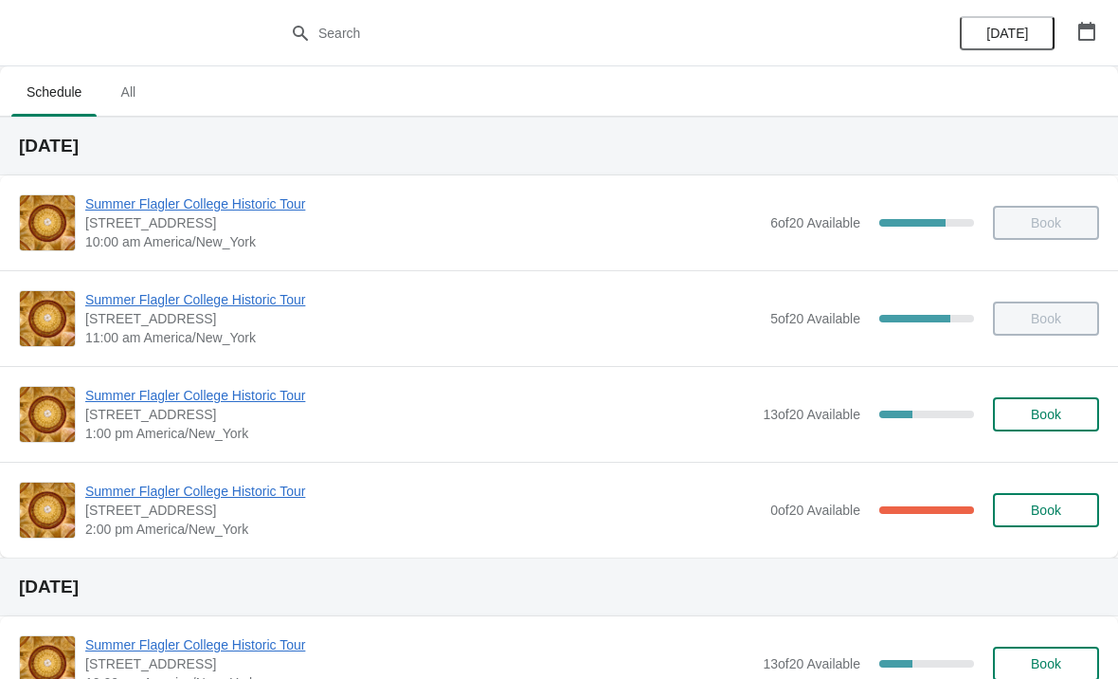
click at [147, 398] on span "Summer Flagler College Historic Tour" at bounding box center [419, 395] width 668 height 19
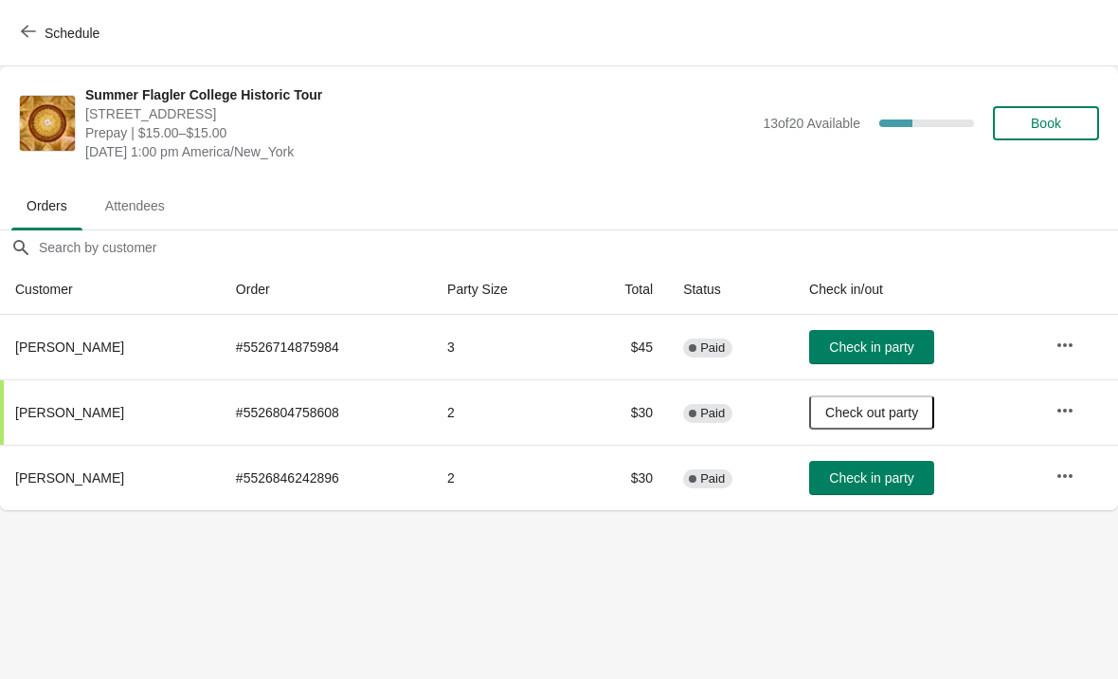
click at [835, 467] on button "Check in party" at bounding box center [871, 478] width 125 height 34
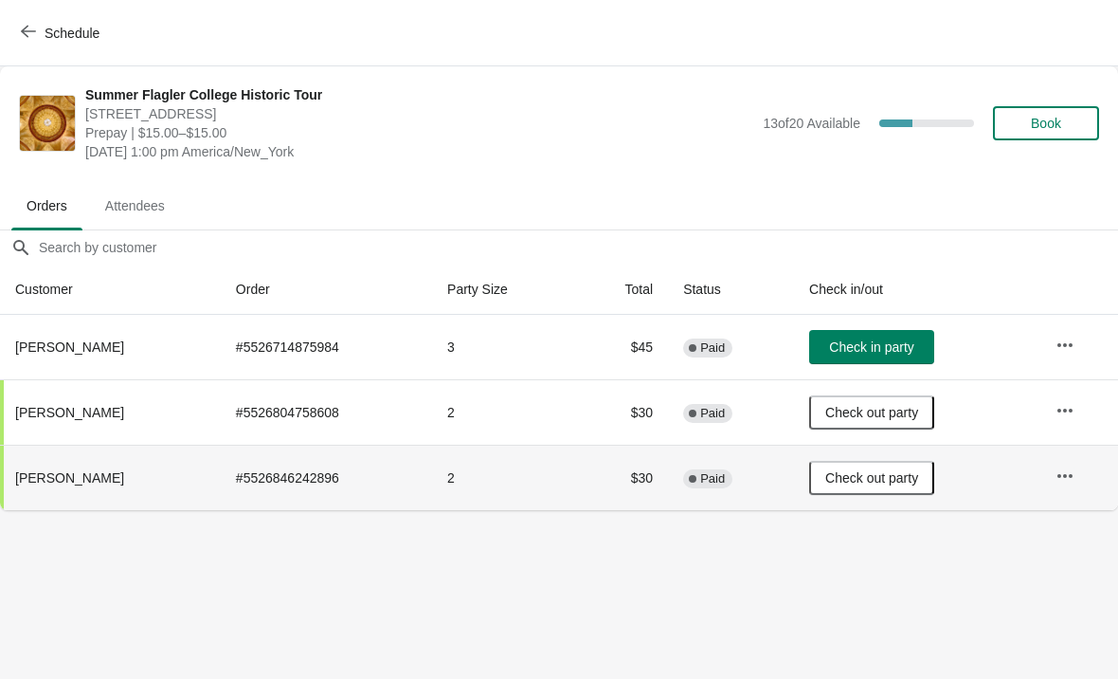
click at [1050, 119] on span "Book" at bounding box center [1046, 123] width 30 height 15
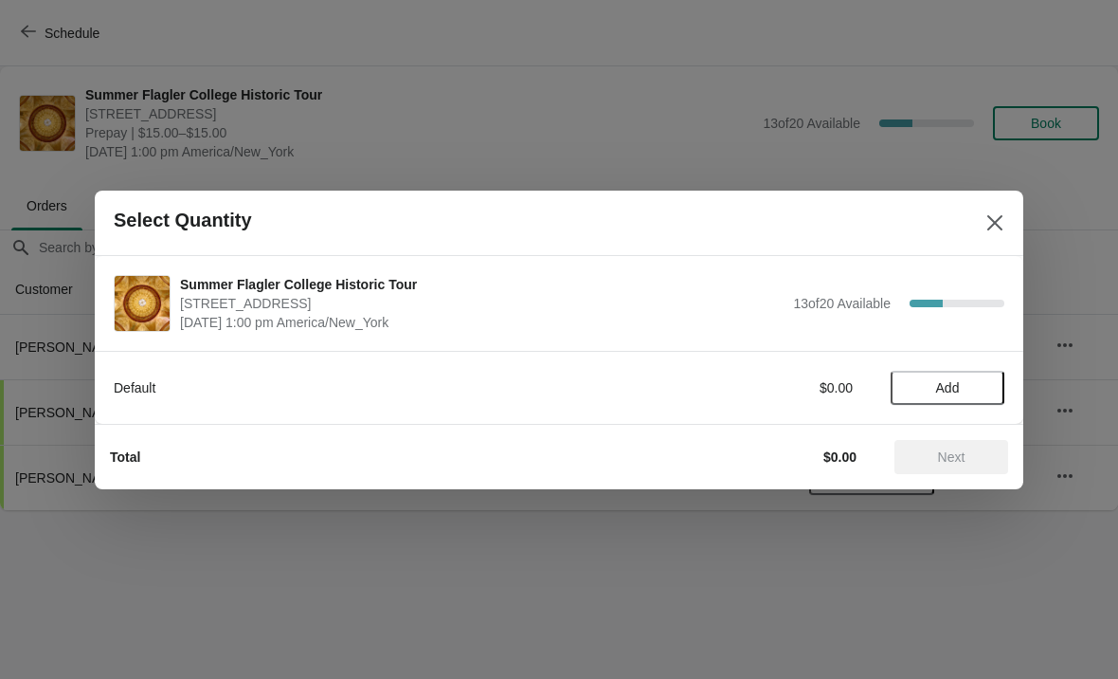
click at [973, 381] on span "Add" at bounding box center [948, 387] width 80 height 15
click at [987, 392] on icon at bounding box center [980, 387] width 20 height 20
click at [960, 462] on span "Next" at bounding box center [951, 456] width 27 height 15
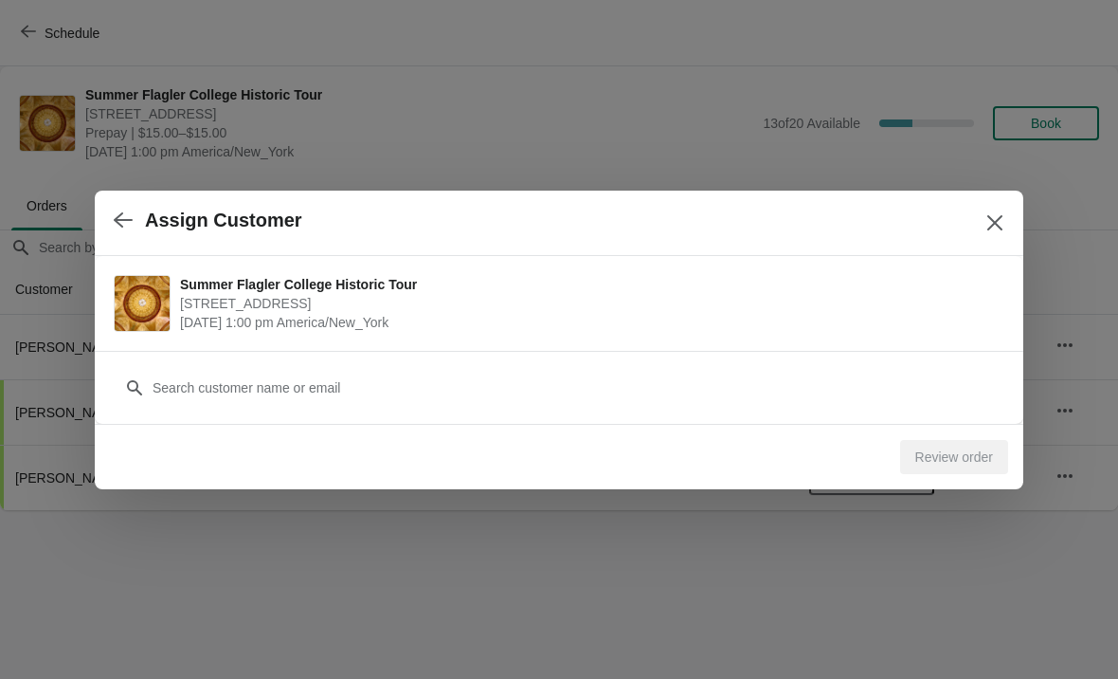
click at [188, 353] on div "Customer" at bounding box center [559, 378] width 891 height 53
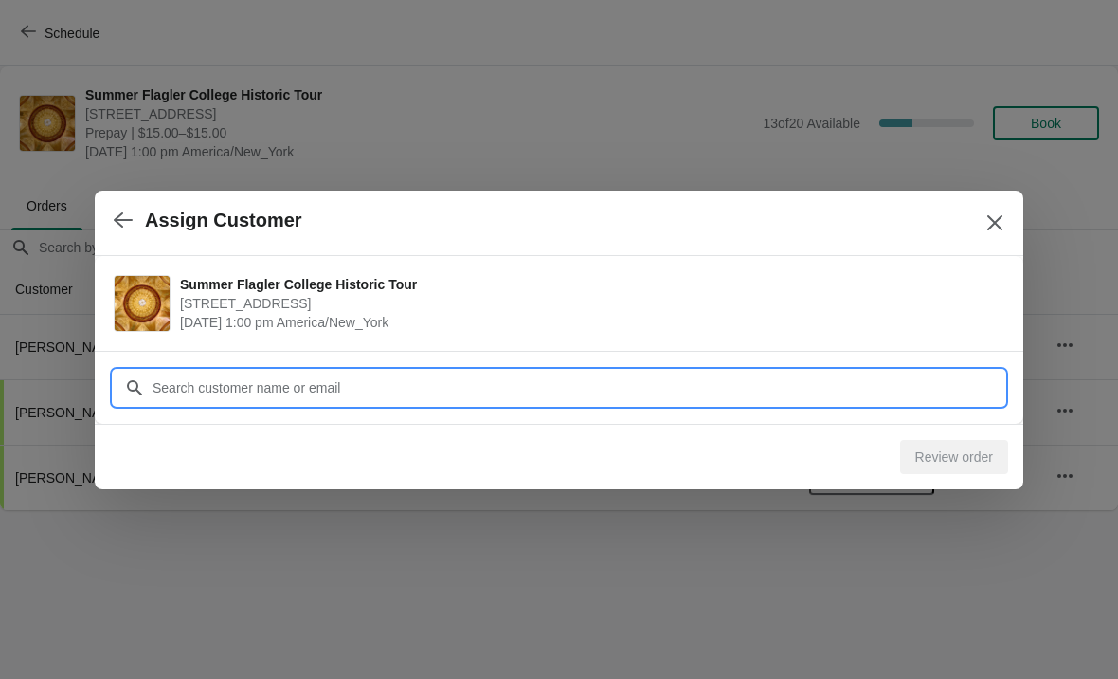
click at [191, 388] on input "Customer" at bounding box center [578, 388] width 853 height 34
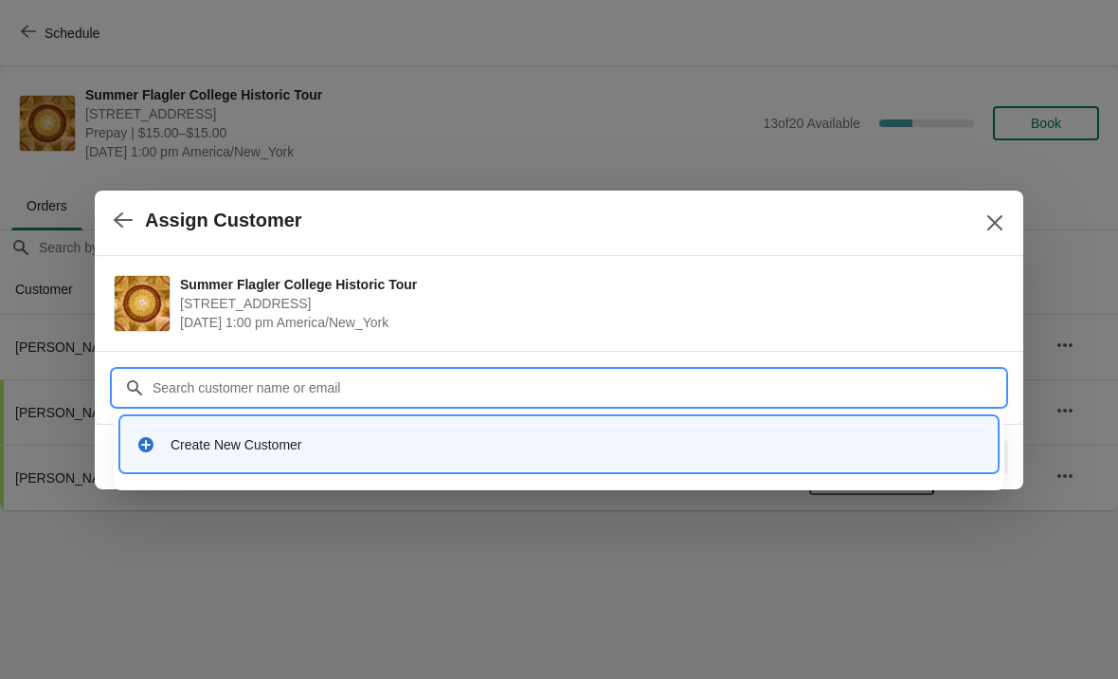
click at [196, 445] on div "Create New Customer" at bounding box center [576, 444] width 811 height 19
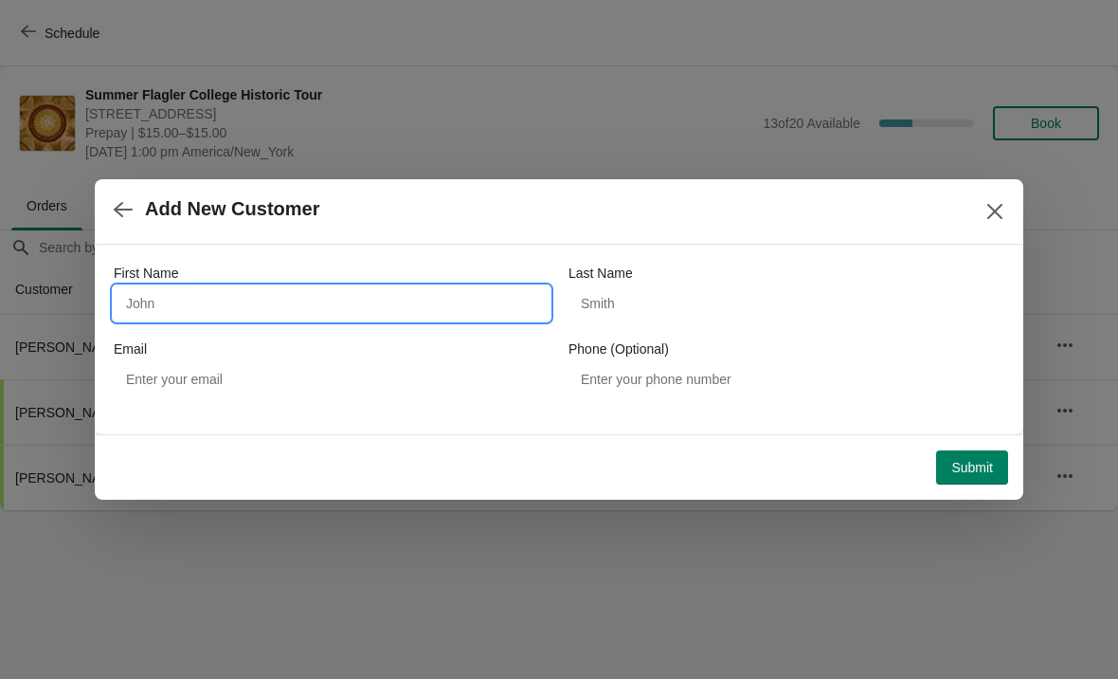
click at [172, 309] on input "First Name" at bounding box center [332, 303] width 436 height 34
type input "Bobby"
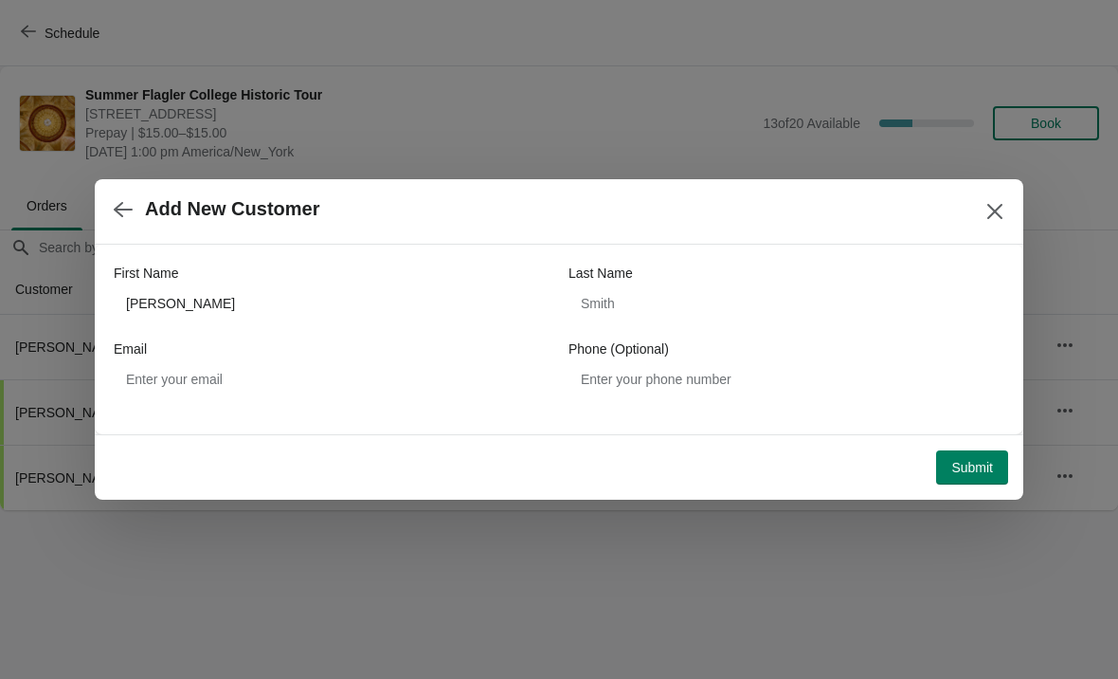
click at [961, 470] on span "Submit" at bounding box center [972, 467] width 42 height 15
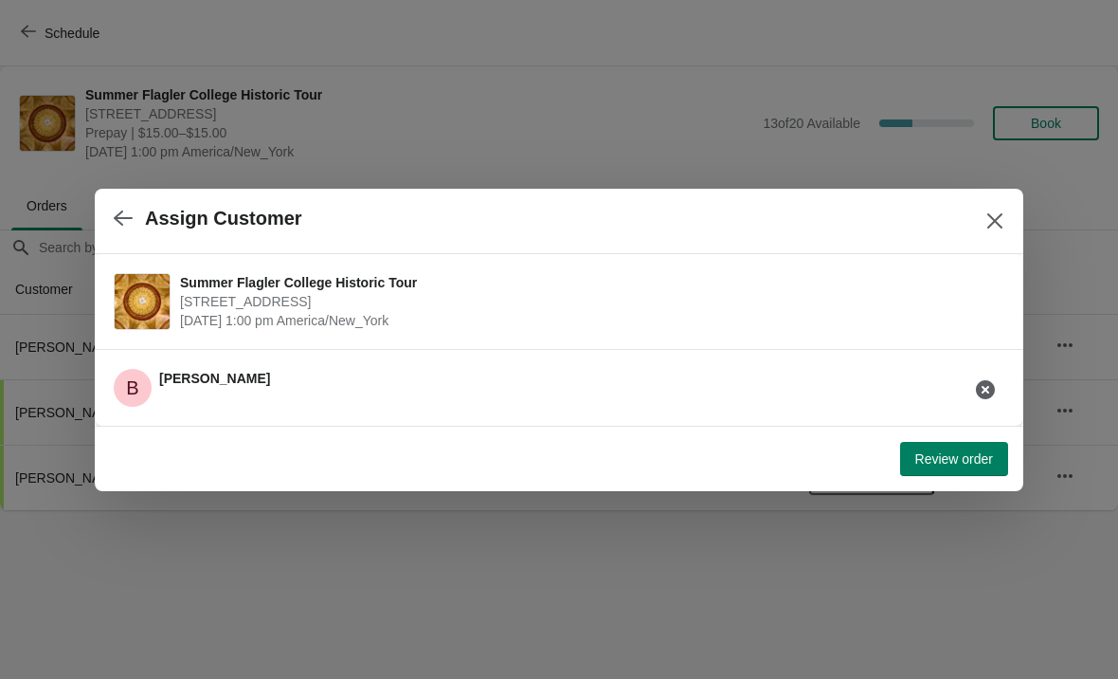
click at [949, 451] on span "Review order" at bounding box center [954, 458] width 78 height 15
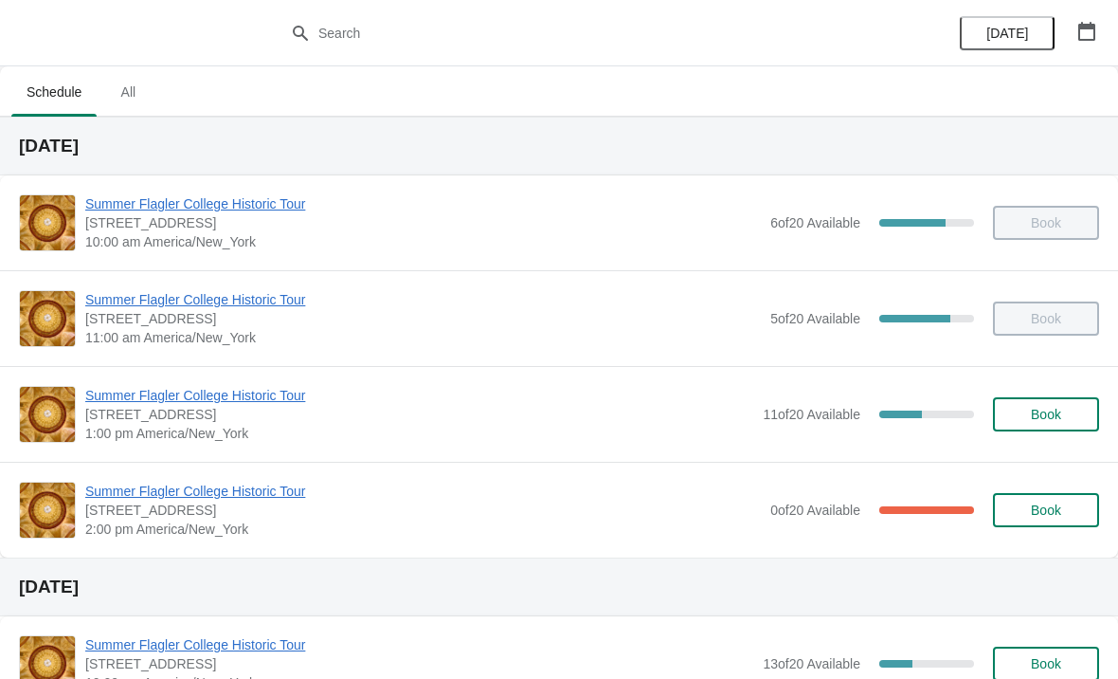
click at [1042, 418] on span "Book" at bounding box center [1046, 414] width 30 height 15
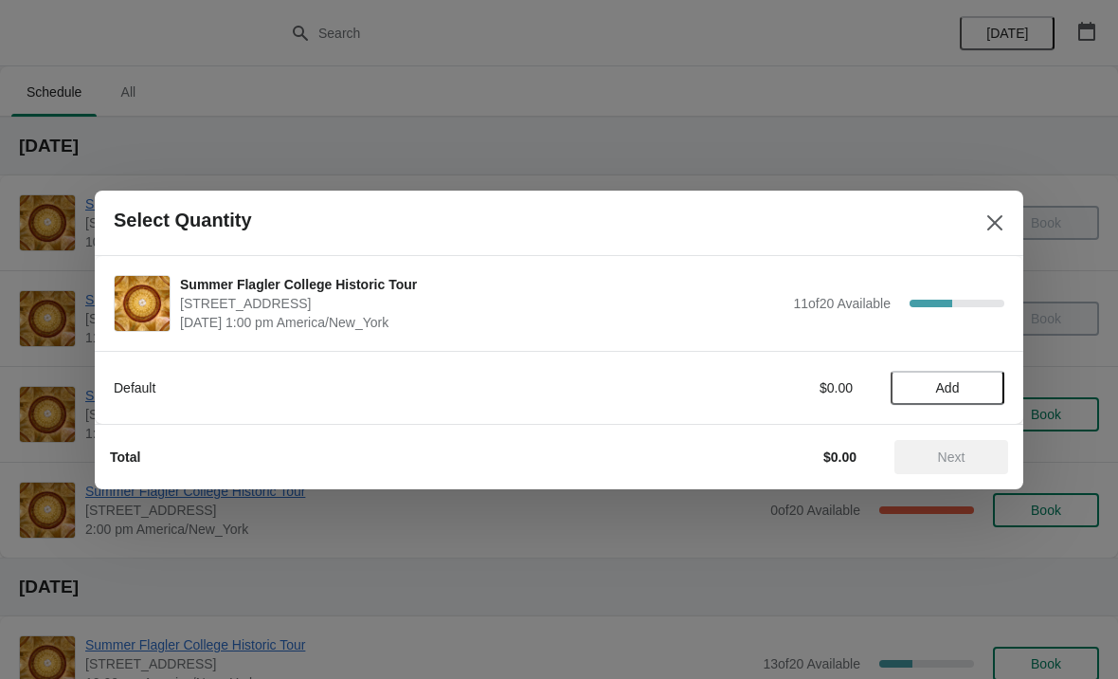
click at [941, 404] on button "Add" at bounding box center [948, 388] width 114 height 34
click at [987, 389] on icon at bounding box center [980, 387] width 20 height 20
click at [979, 390] on icon at bounding box center [980, 387] width 20 height 20
click at [984, 394] on icon at bounding box center [980, 387] width 20 height 20
click at [965, 458] on span "Next" at bounding box center [951, 456] width 27 height 15
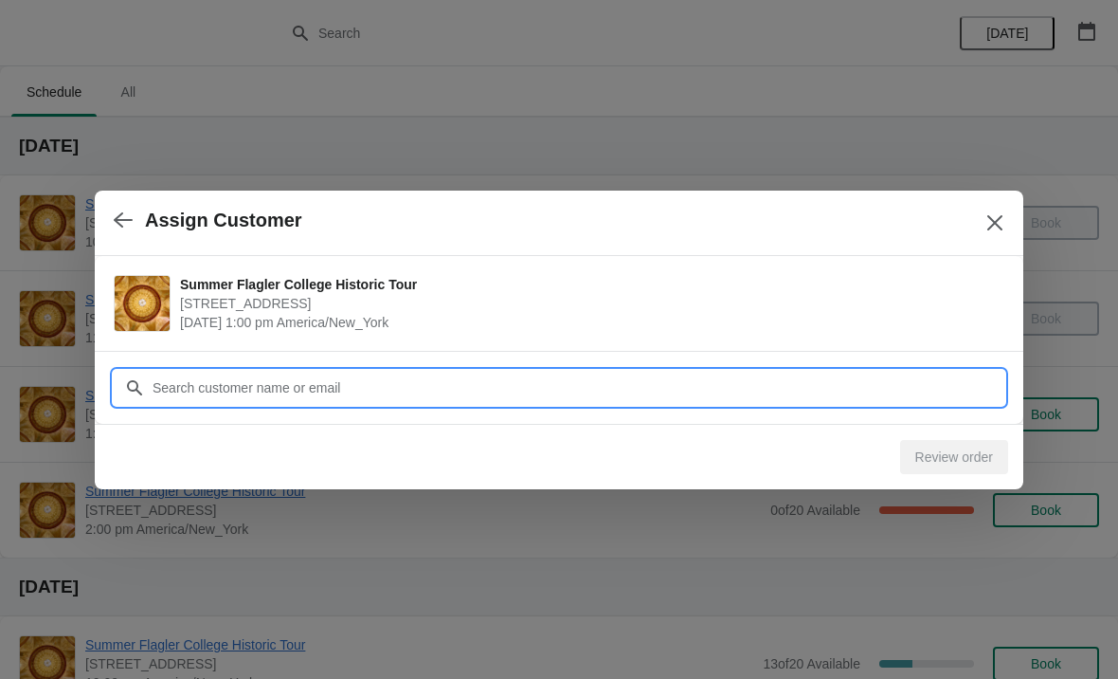
click at [530, 376] on input "Customer" at bounding box center [578, 388] width 853 height 34
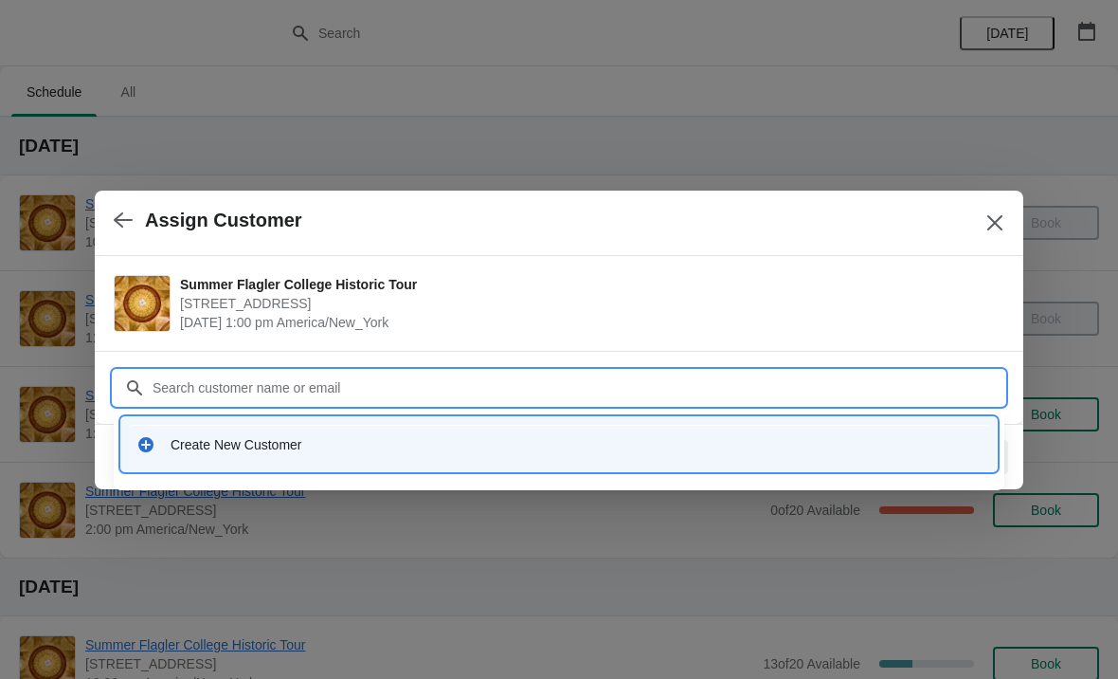
click at [188, 443] on div "Create New Customer" at bounding box center [576, 444] width 811 height 19
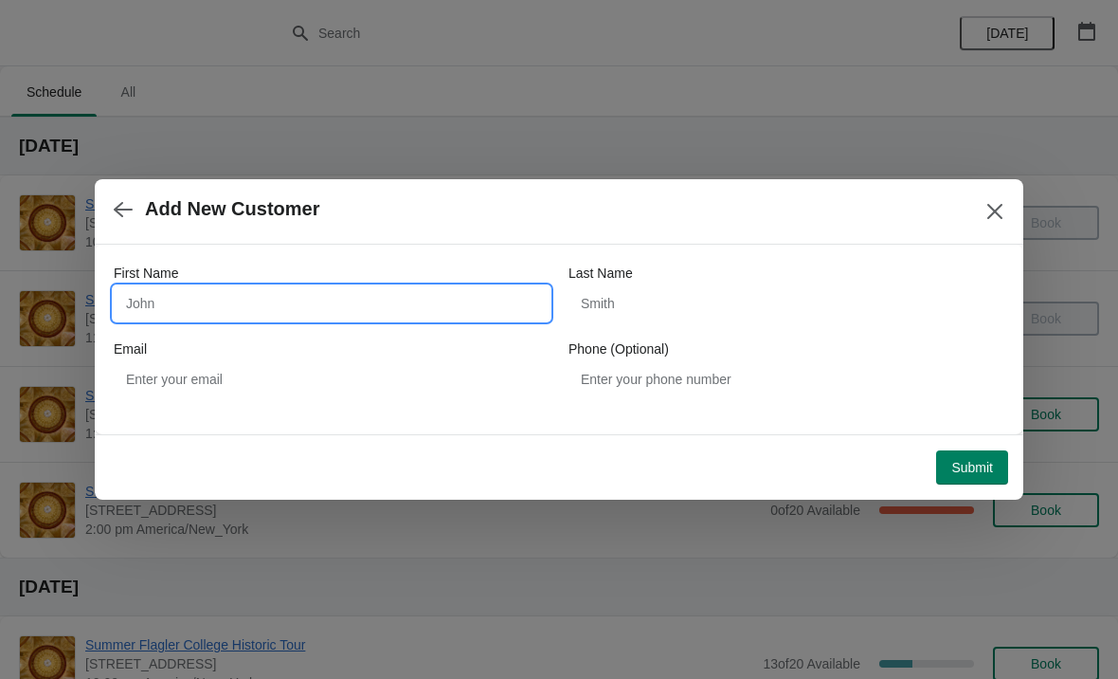
click at [157, 296] on input "First Name" at bounding box center [332, 303] width 436 height 34
type input "[PERSON_NAME]"
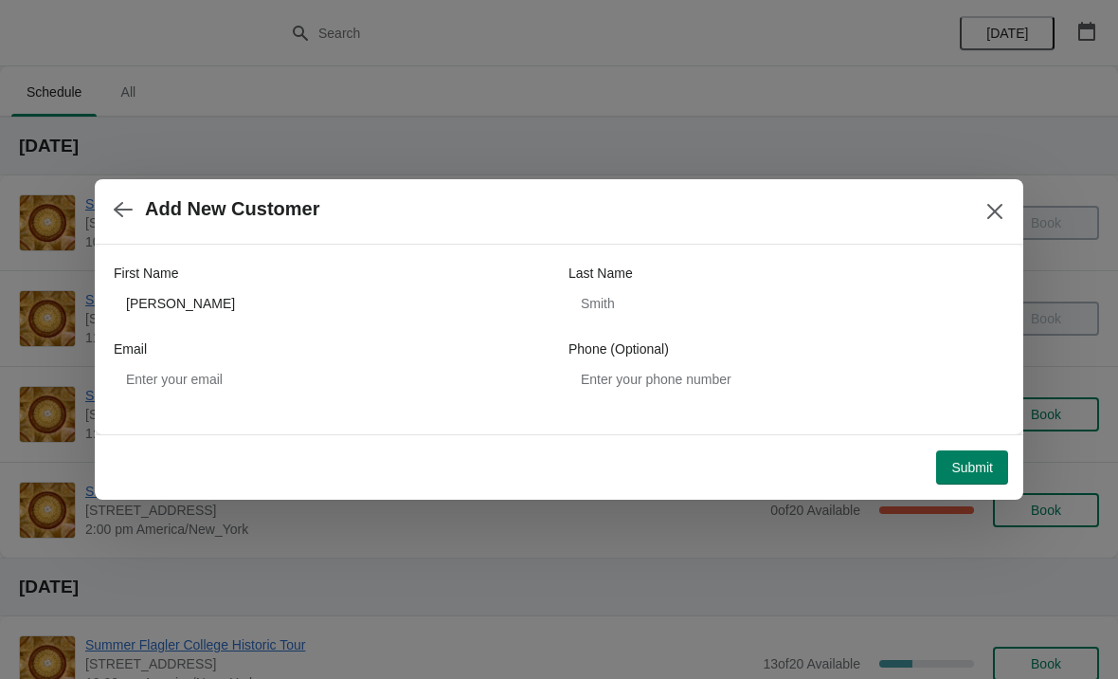
click at [949, 456] on button "Submit" at bounding box center [972, 467] width 72 height 34
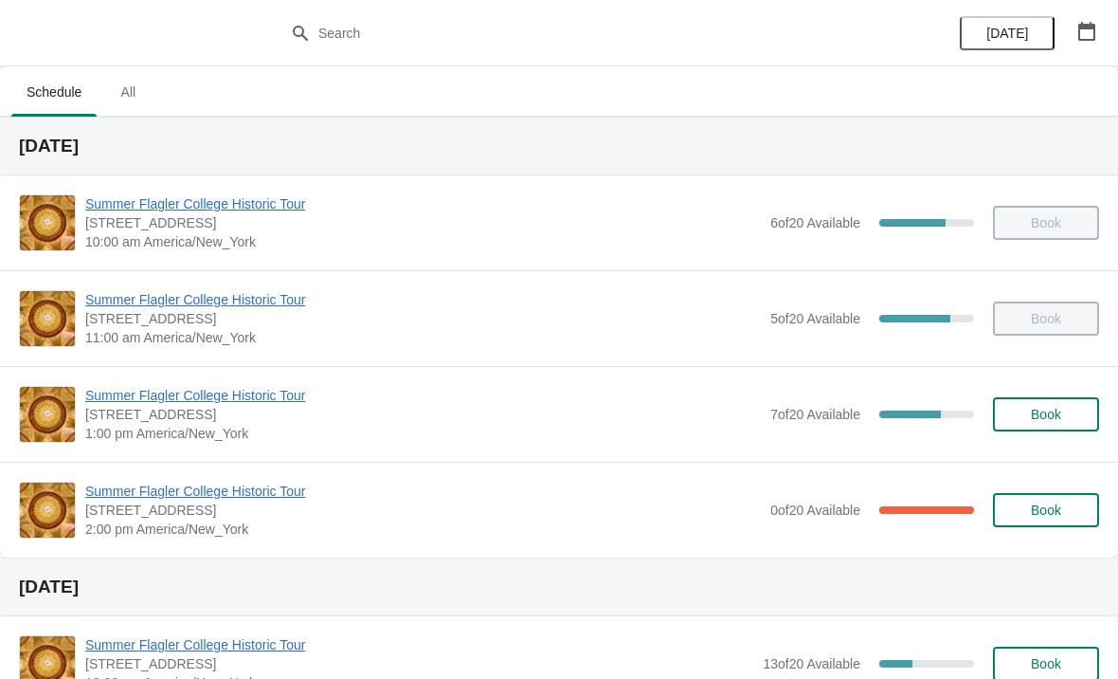
click at [1043, 429] on button "Book" at bounding box center [1046, 414] width 106 height 34
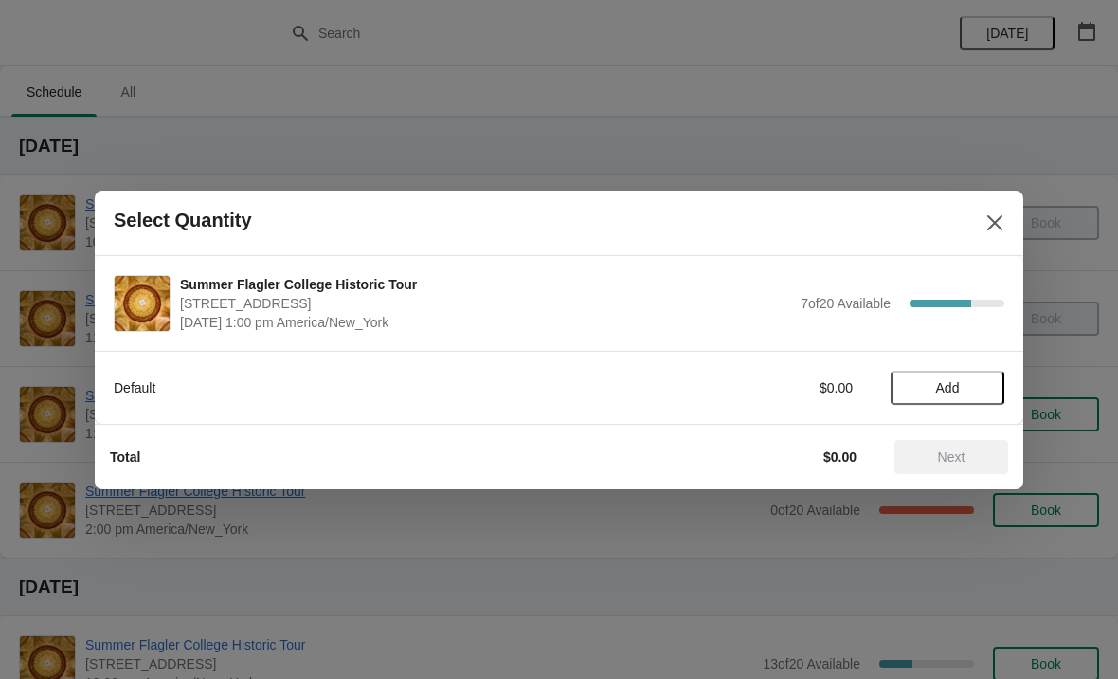
click at [946, 394] on span "Add" at bounding box center [948, 387] width 24 height 15
click at [1005, 398] on div "Default $15.00 1" at bounding box center [559, 387] width 929 height 73
click at [986, 391] on icon at bounding box center [980, 387] width 20 height 20
click at [964, 468] on button "Next" at bounding box center [952, 457] width 114 height 34
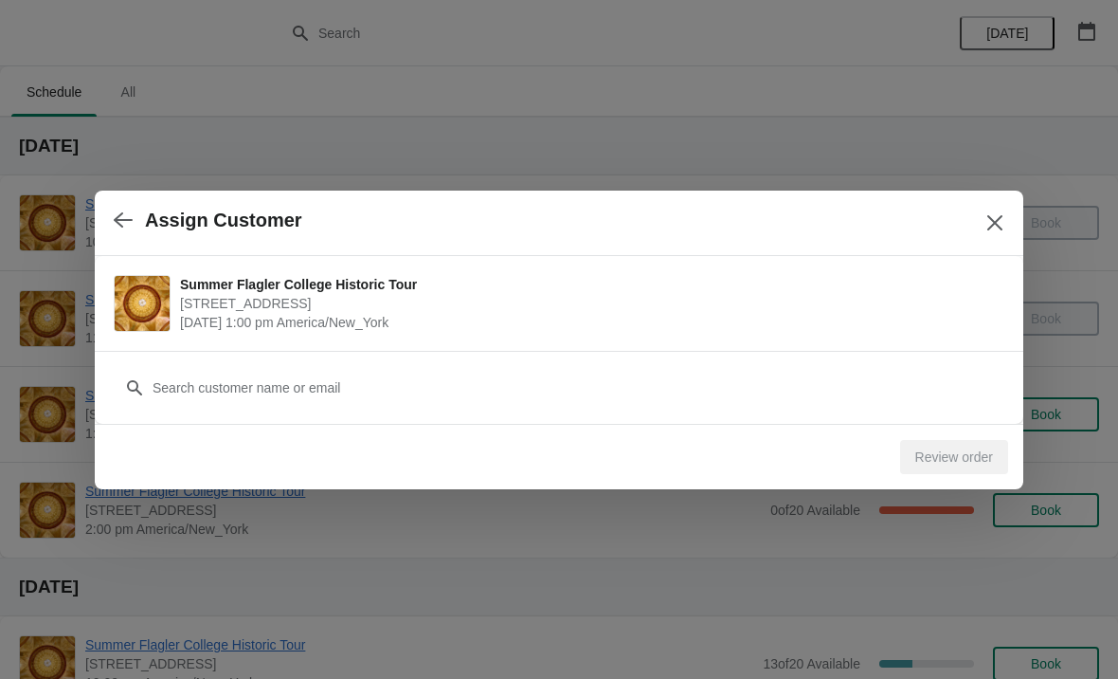
click at [353, 432] on div "Review order" at bounding box center [555, 453] width 906 height 42
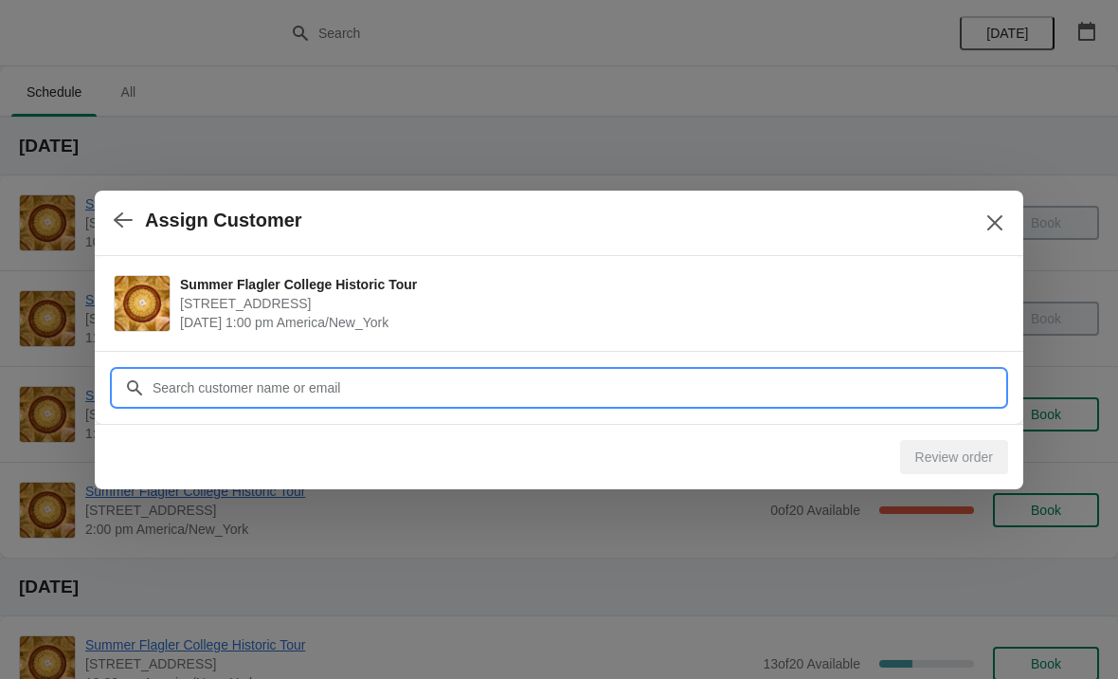
click at [244, 387] on input "Customer" at bounding box center [578, 388] width 853 height 34
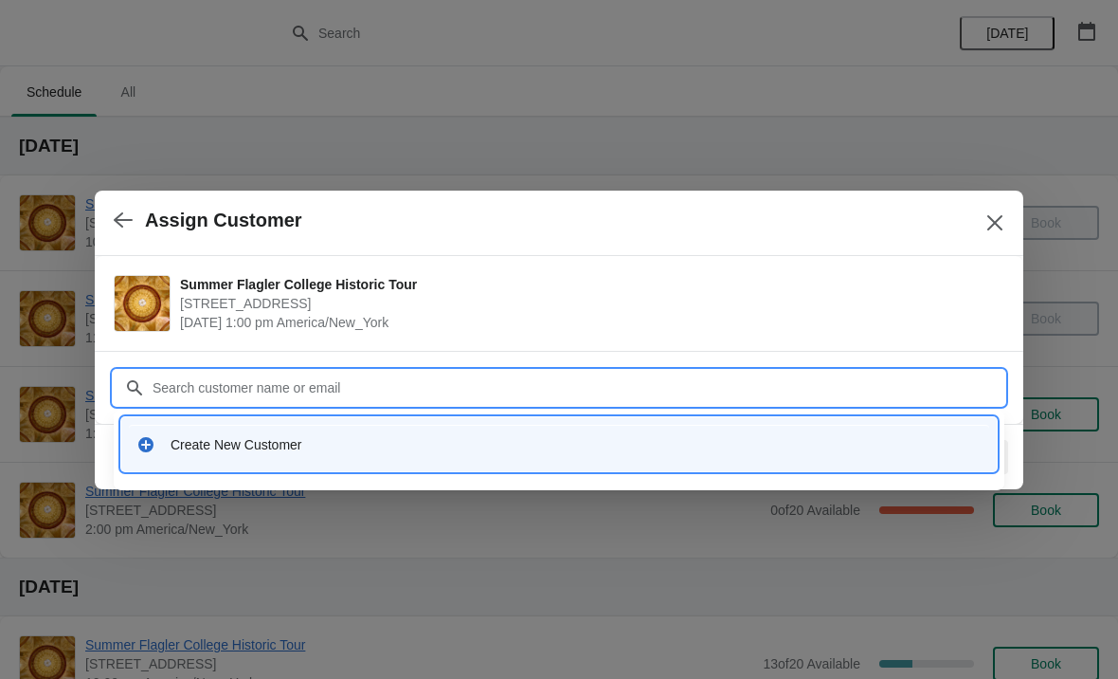
click at [210, 433] on div "Create New Customer" at bounding box center [559, 444] width 860 height 39
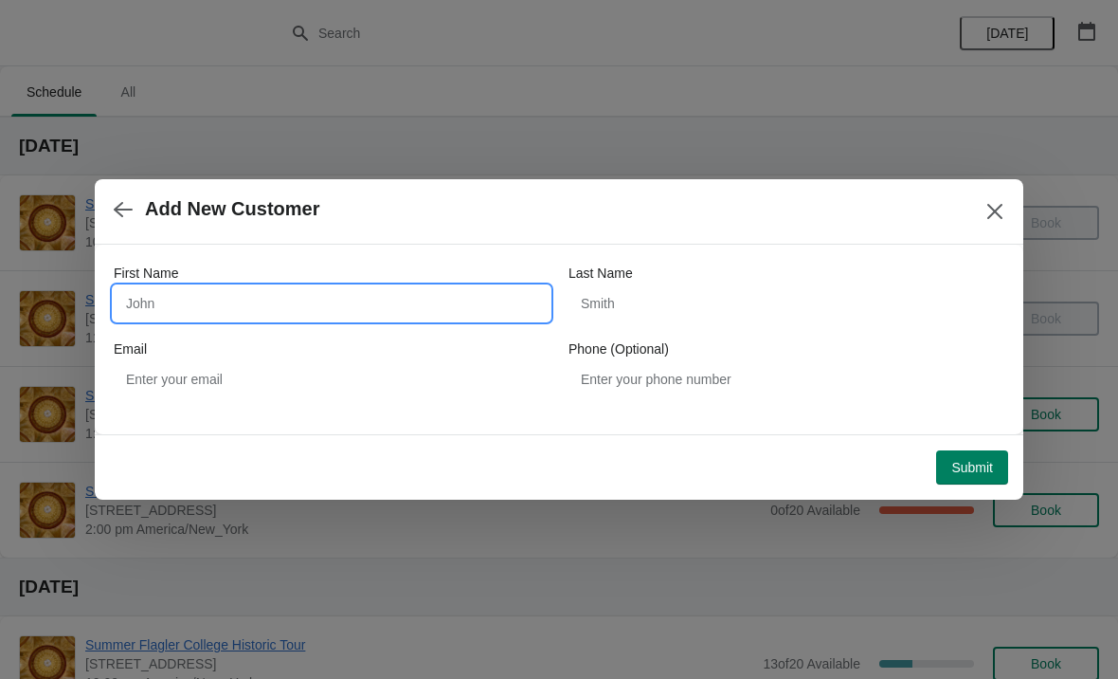
click at [166, 292] on input "First Name" at bounding box center [332, 303] width 436 height 34
type input "Jason"
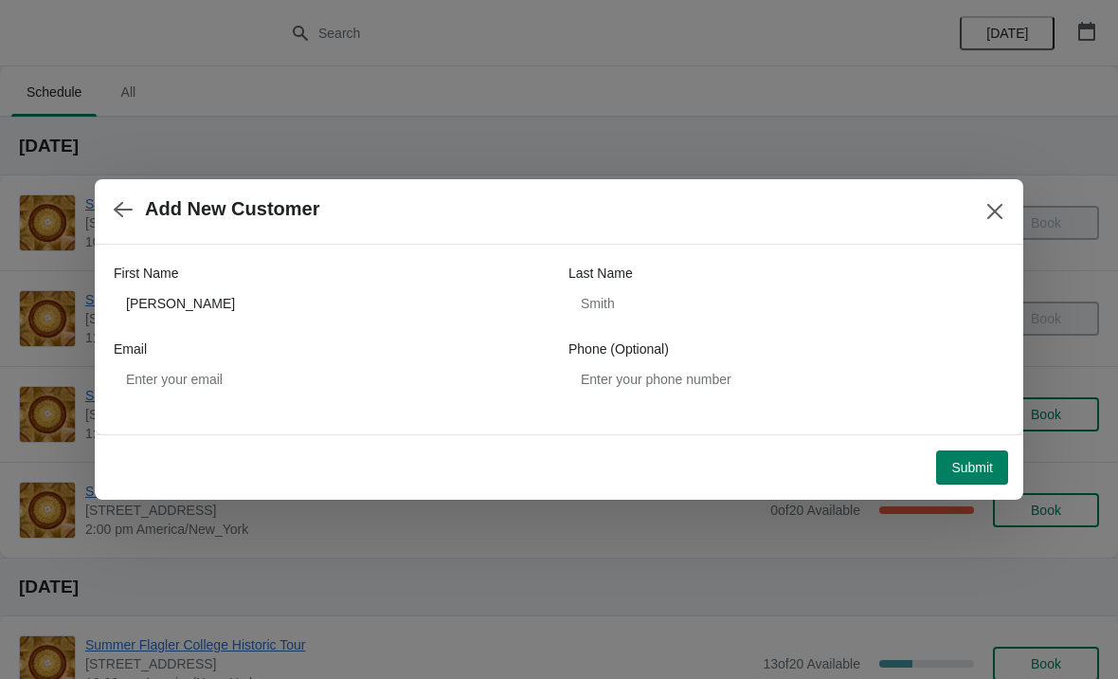
click at [957, 474] on span "Submit" at bounding box center [972, 467] width 42 height 15
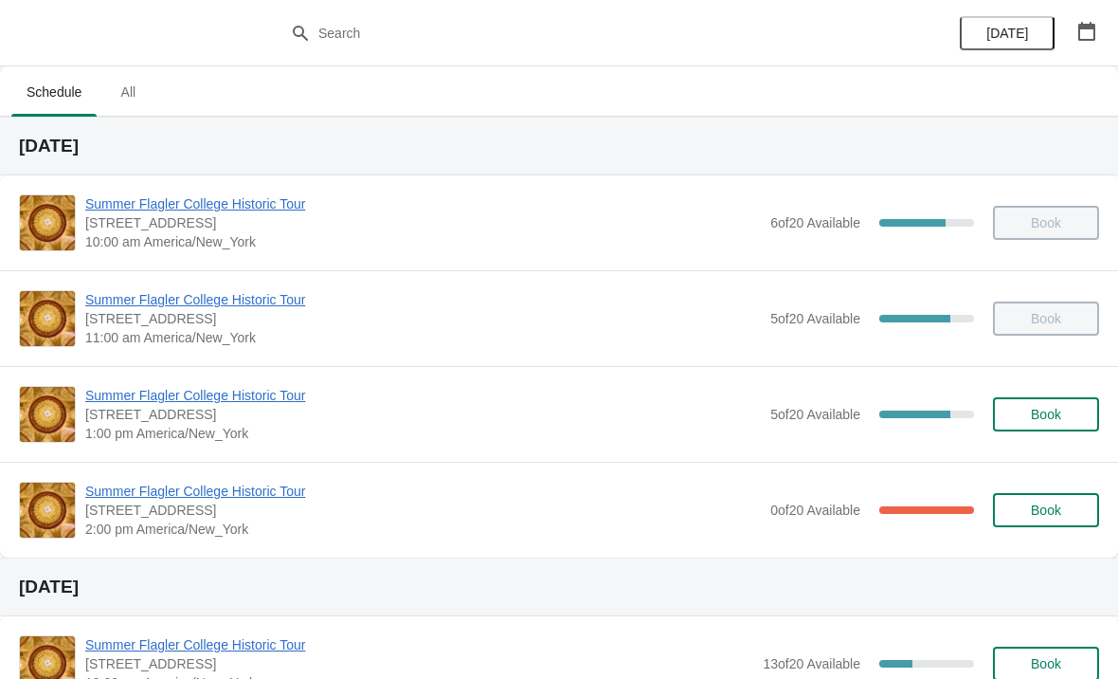
click at [145, 396] on span "Summer Flagler College Historic Tour" at bounding box center [423, 395] width 676 height 19
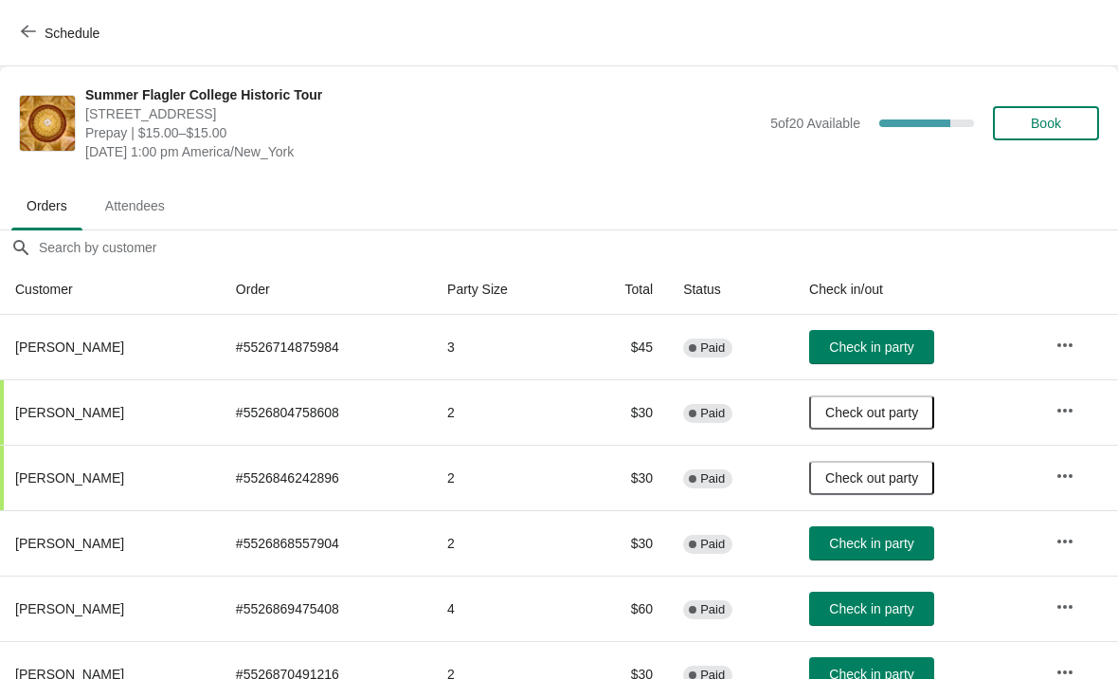
click at [848, 357] on button "Check in party" at bounding box center [871, 347] width 125 height 34
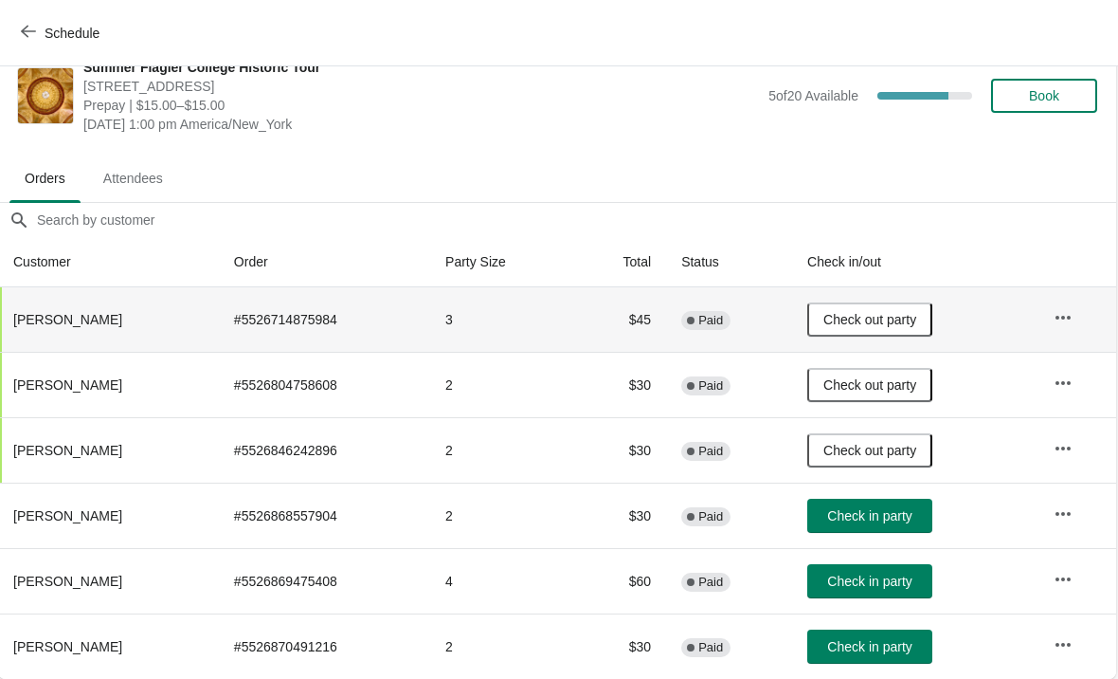
scroll to position [27, 1]
click at [852, 514] on span "Check in party" at bounding box center [870, 515] width 84 height 15
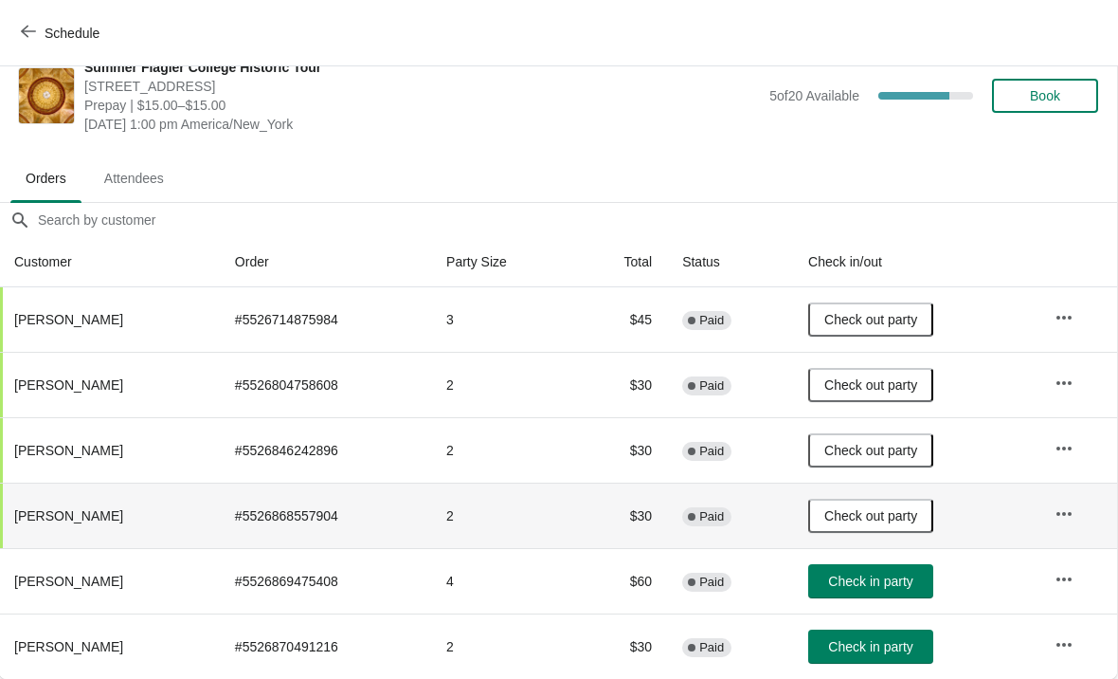
click at [866, 584] on span "Check in party" at bounding box center [870, 580] width 84 height 15
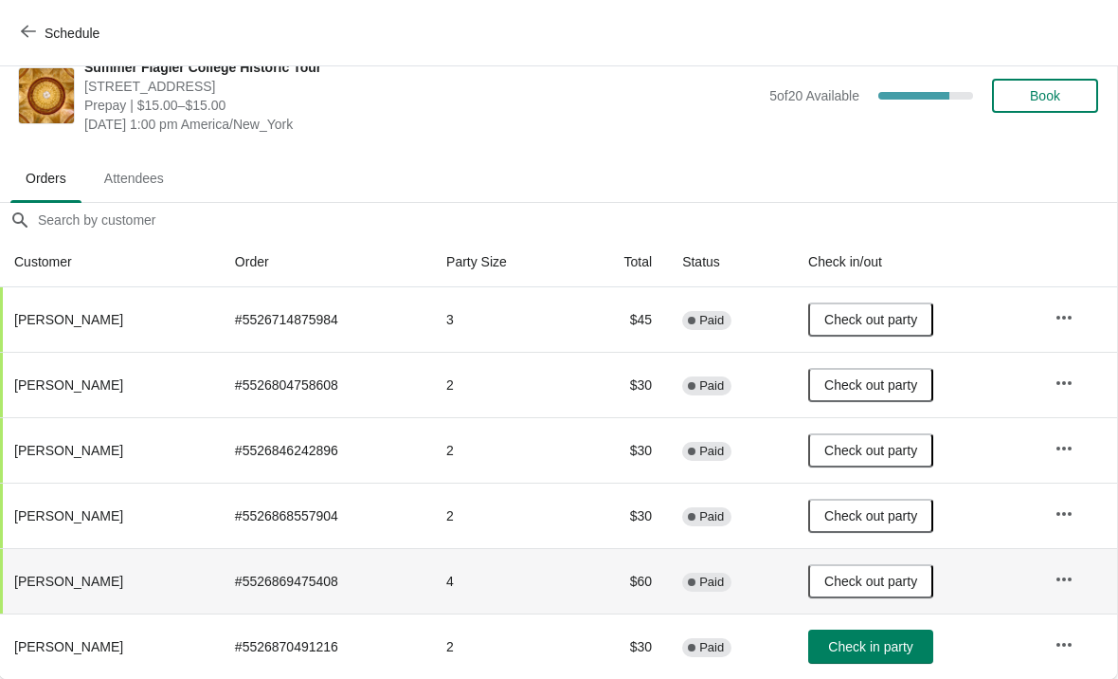
click at [860, 647] on span "Check in party" at bounding box center [870, 646] width 84 height 15
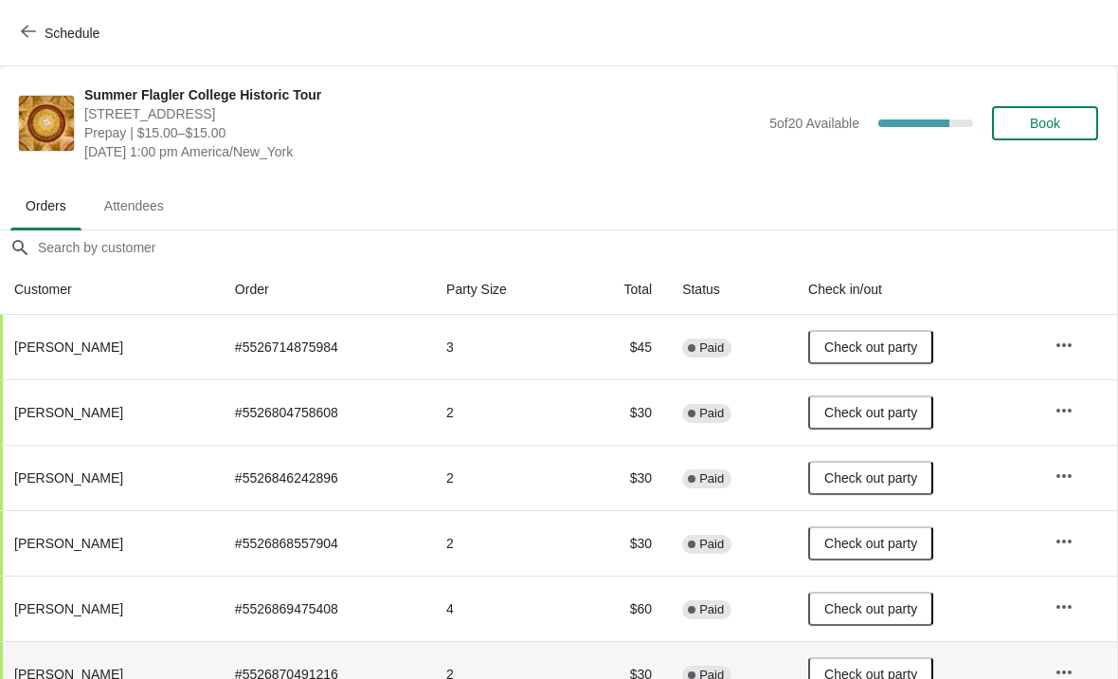
click at [31, 32] on icon "button" at bounding box center [28, 31] width 15 height 15
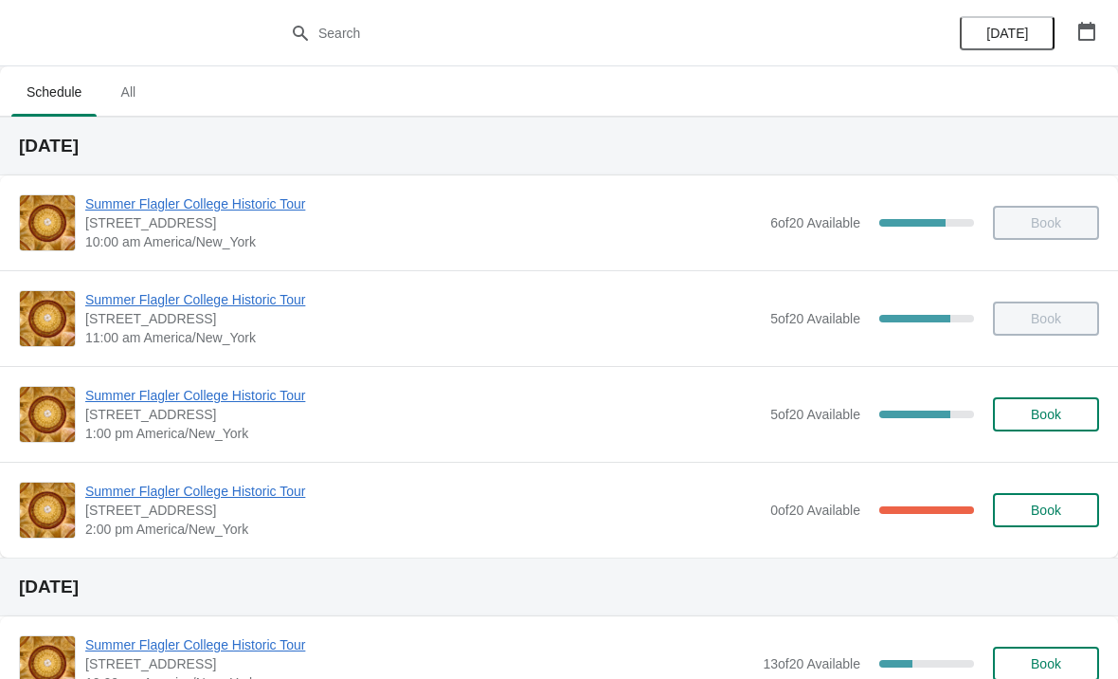
click at [1042, 409] on span "Book" at bounding box center [1046, 414] width 30 height 15
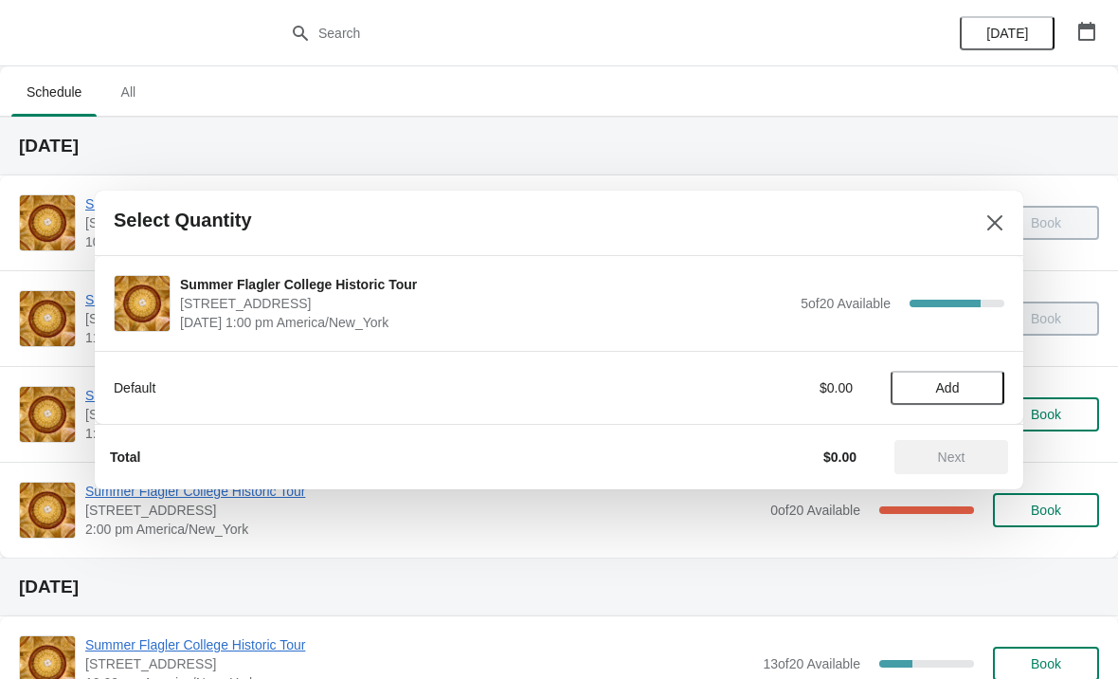
click at [961, 389] on span "Add" at bounding box center [948, 387] width 80 height 15
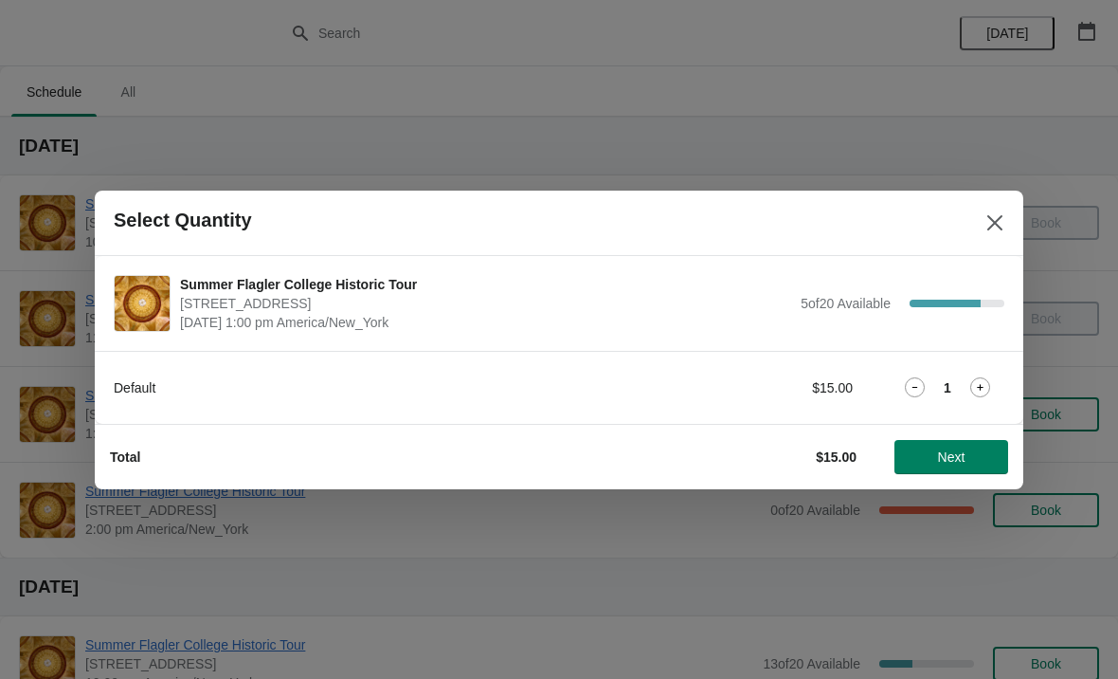
click at [960, 378] on div "1" at bounding box center [948, 387] width 114 height 20
click at [986, 379] on icon at bounding box center [980, 387] width 20 height 20
click at [972, 378] on icon at bounding box center [980, 387] width 20 height 20
click at [979, 450] on span "Next" at bounding box center [951, 456] width 83 height 15
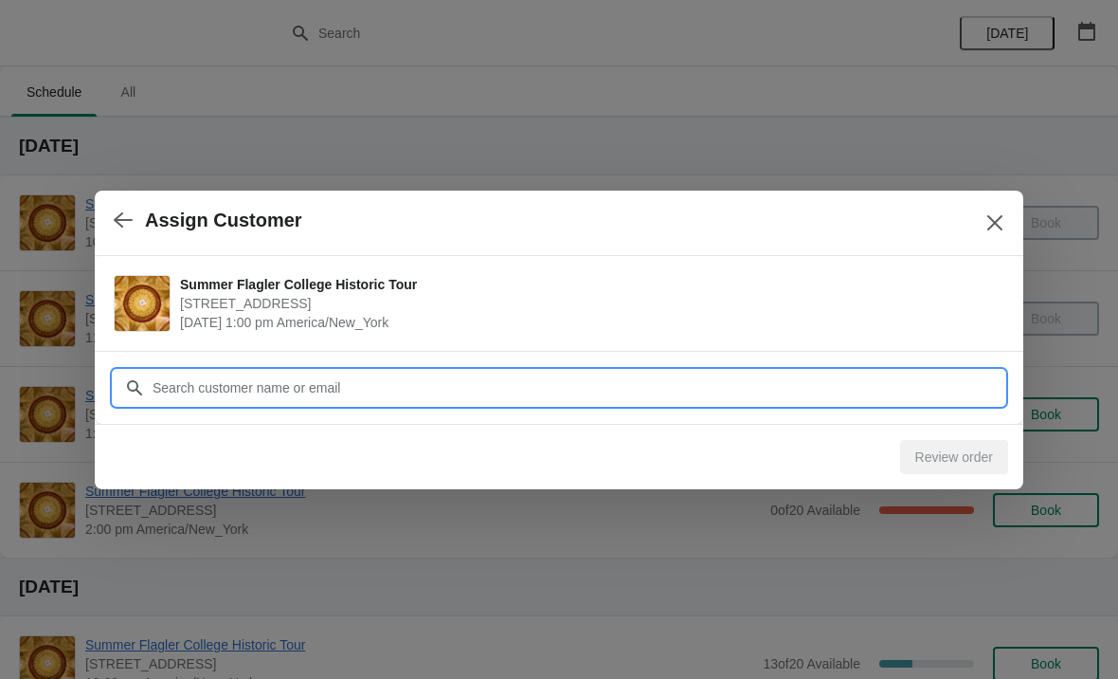
click at [847, 385] on input "Customer" at bounding box center [578, 388] width 853 height 34
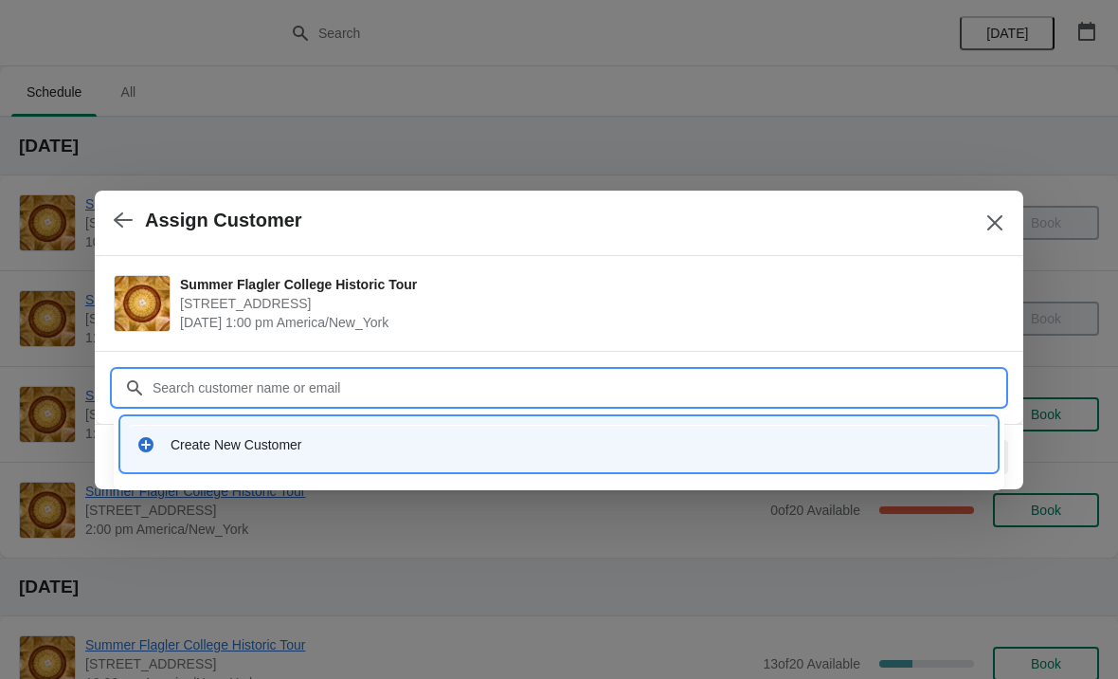
click at [299, 449] on div "Create New Customer" at bounding box center [576, 444] width 811 height 19
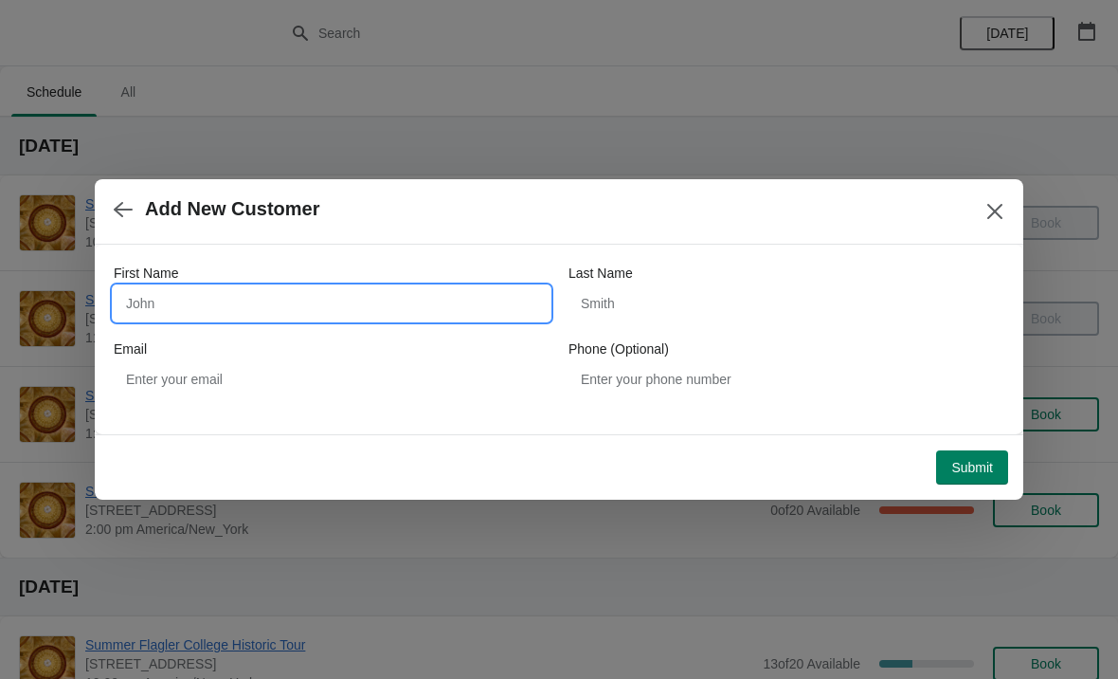
click at [317, 289] on input "First Name" at bounding box center [332, 303] width 436 height 34
type input "Greg"
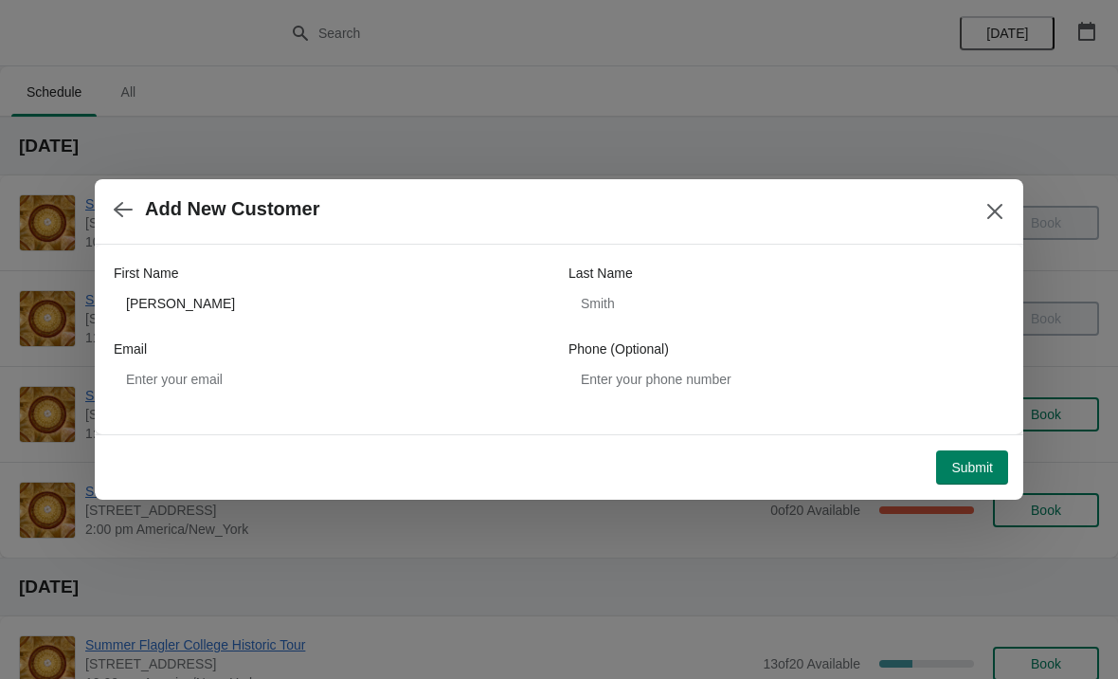
click at [992, 457] on button "Submit" at bounding box center [972, 467] width 72 height 34
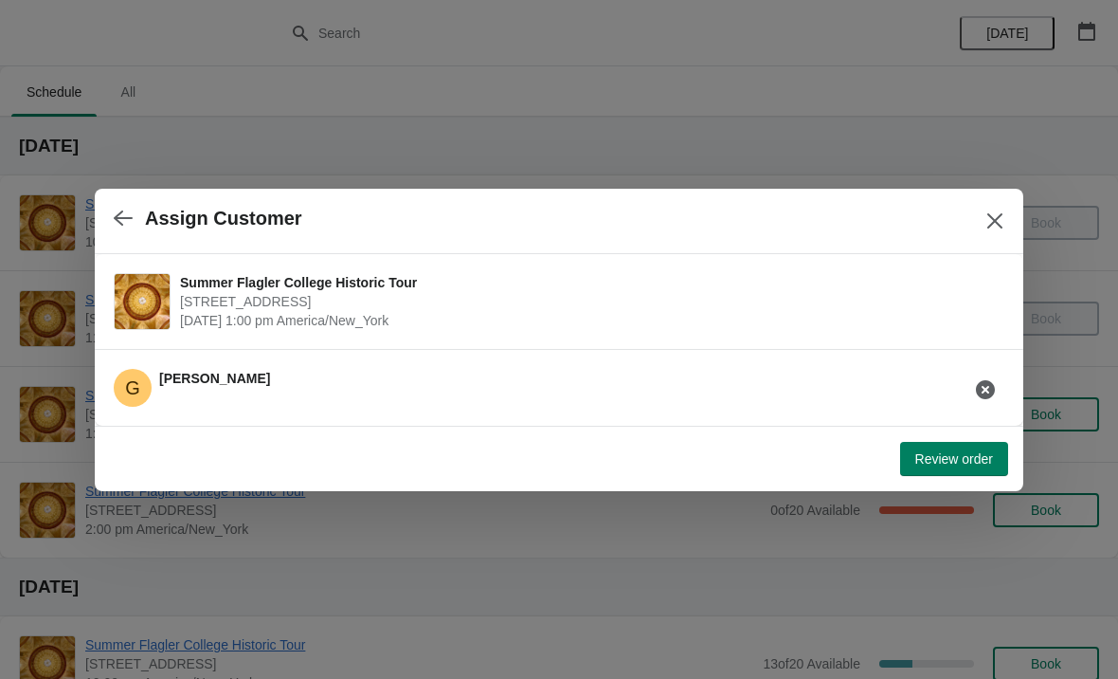
click at [953, 443] on button "Review order" at bounding box center [954, 459] width 108 height 34
